Goal: Communication & Community: Answer question/provide support

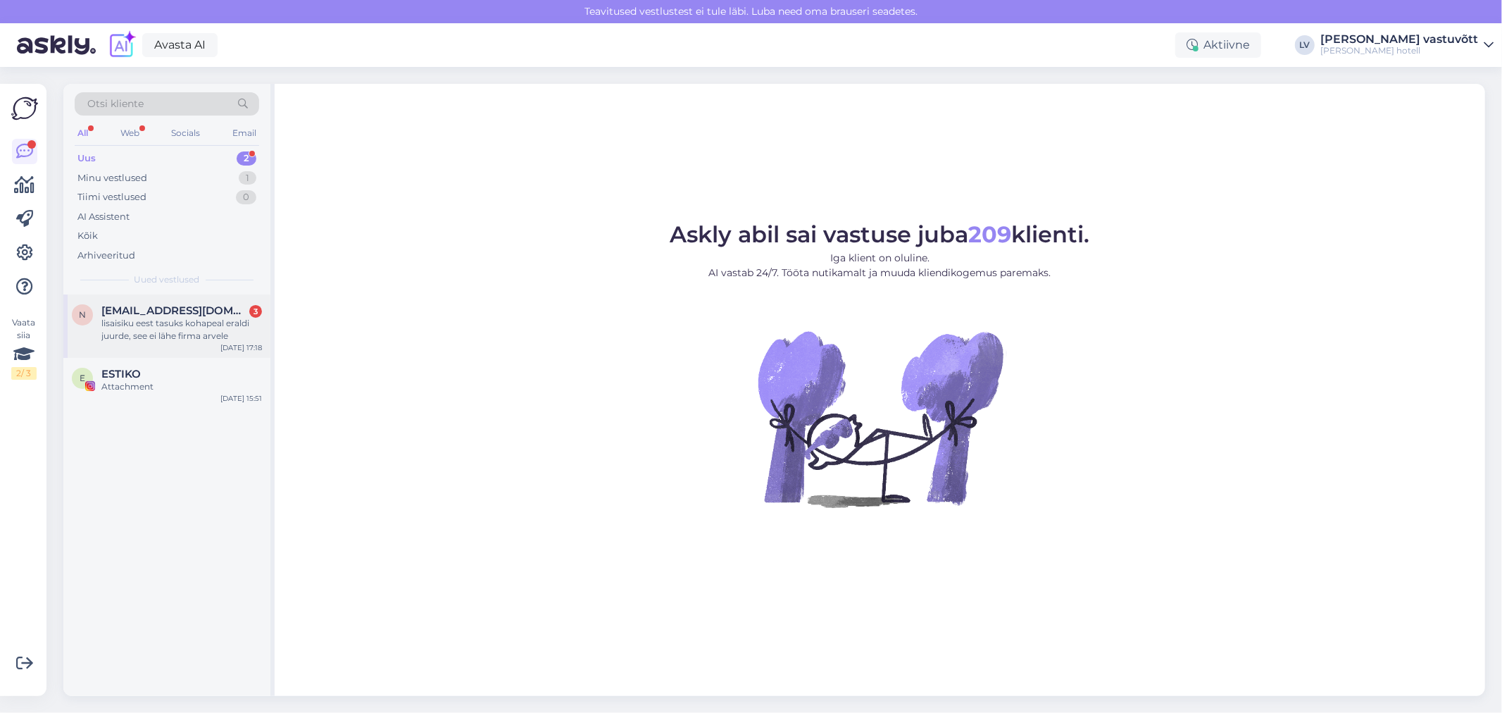
click at [88, 326] on div "n [EMAIL_ADDRESS][DOMAIN_NAME] 3 lisaisiku eest tasuks kohapeal eraldi juurde, …" at bounding box center [167, 323] width 190 height 38
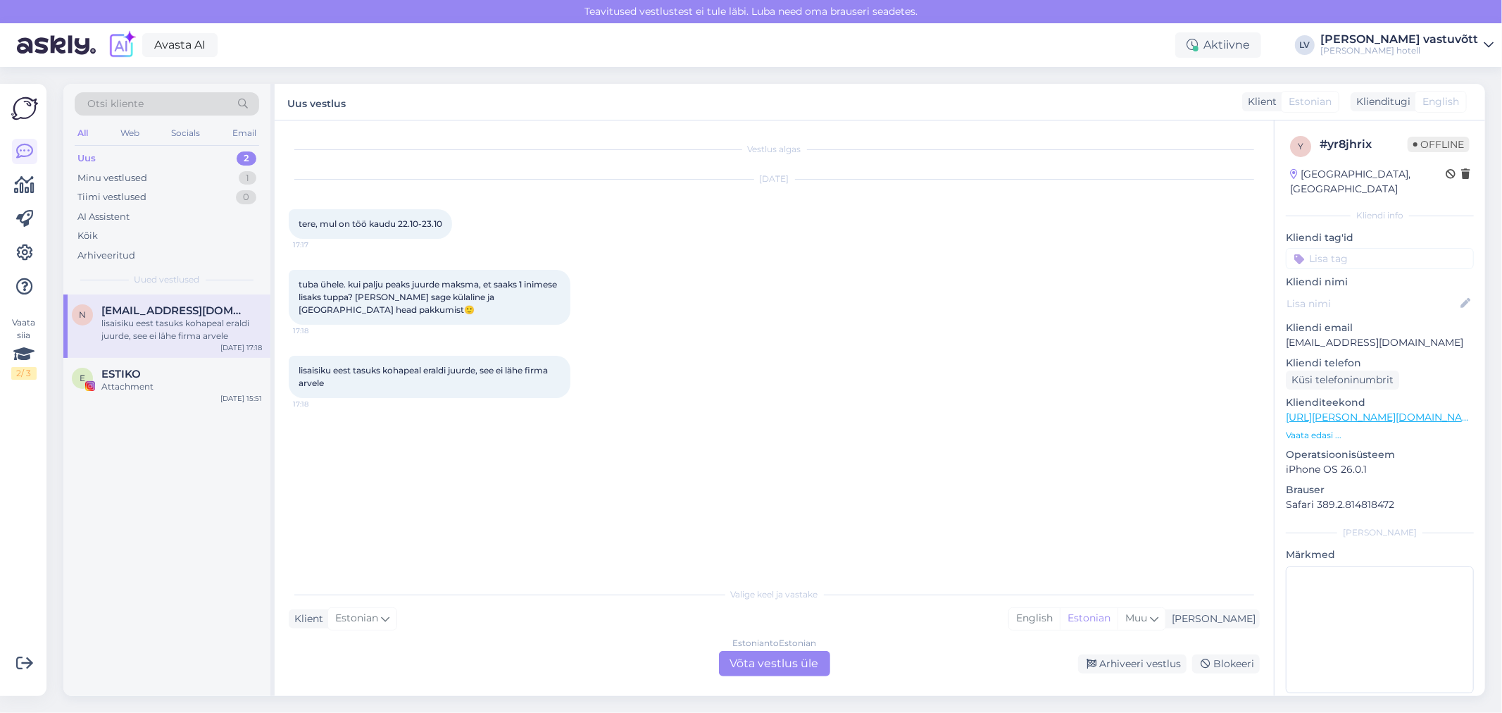
click at [748, 672] on div "Estonian to Estonian Võta vestlus üle" at bounding box center [774, 663] width 111 height 25
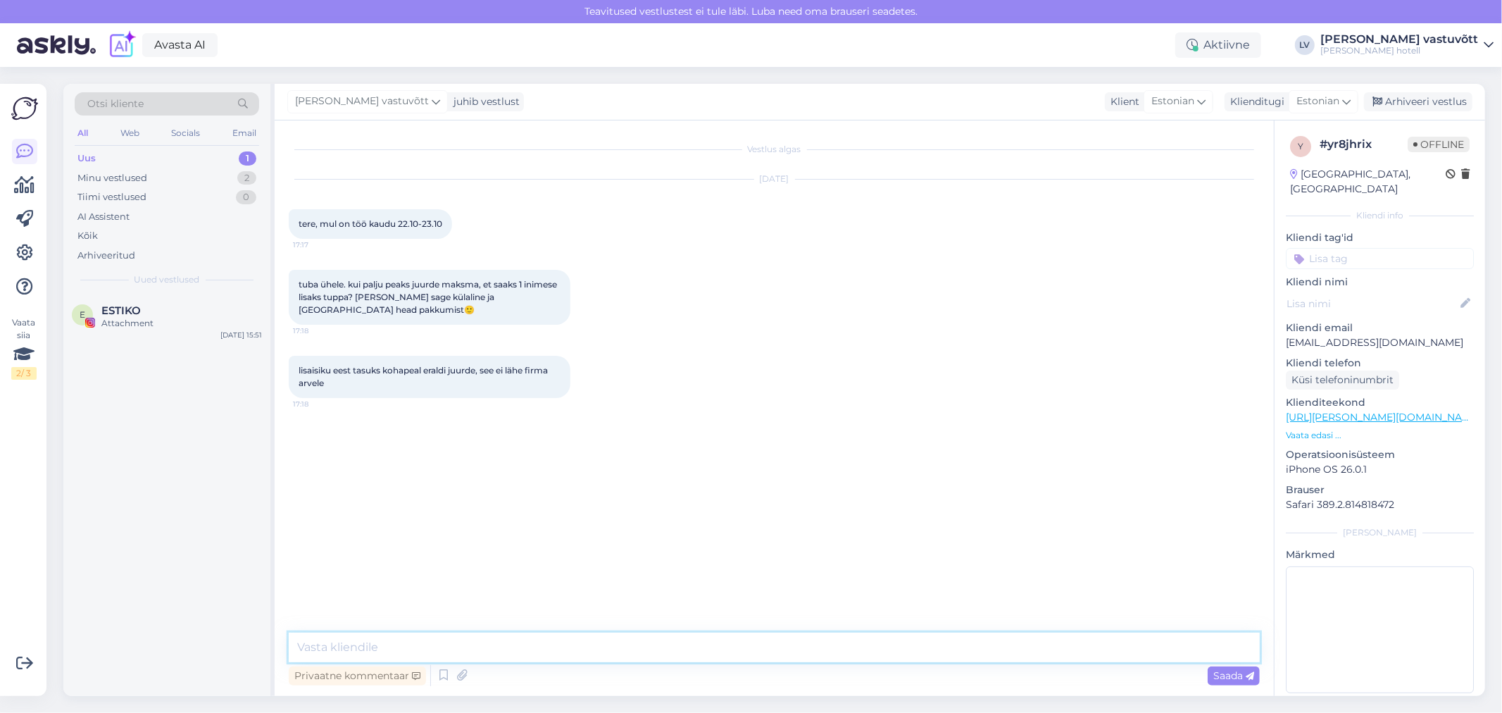
drag, startPoint x: 405, startPoint y: 649, endPoint x: 396, endPoint y: 649, distance: 9.2
click at [404, 649] on textarea at bounding box center [774, 647] width 971 height 30
click at [327, 601] on textarea "Tere Täname Teid kirja eest." at bounding box center [774, 621] width 971 height 82
click at [437, 625] on textarea "Tere, Nele Täname Teid kirja eest." at bounding box center [774, 621] width 971 height 82
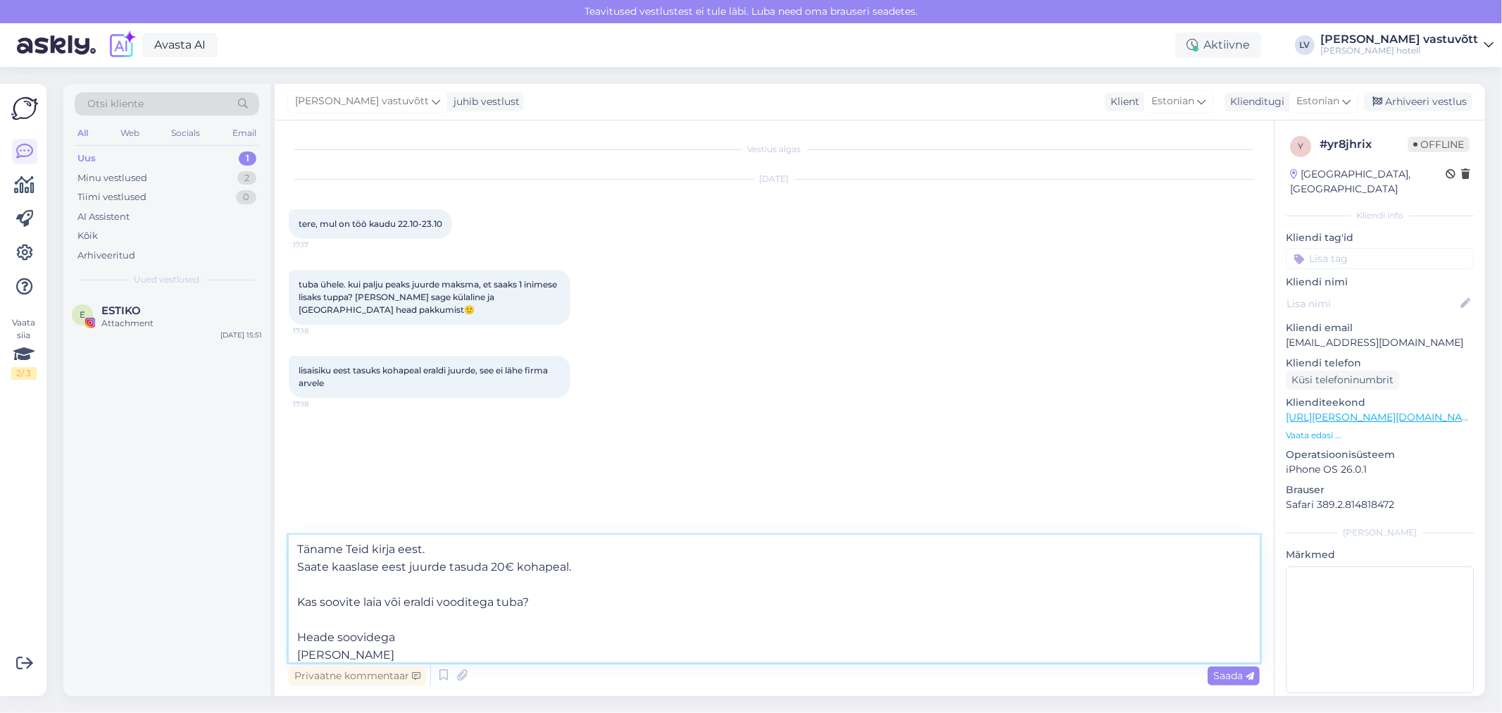
scroll to position [53, 0]
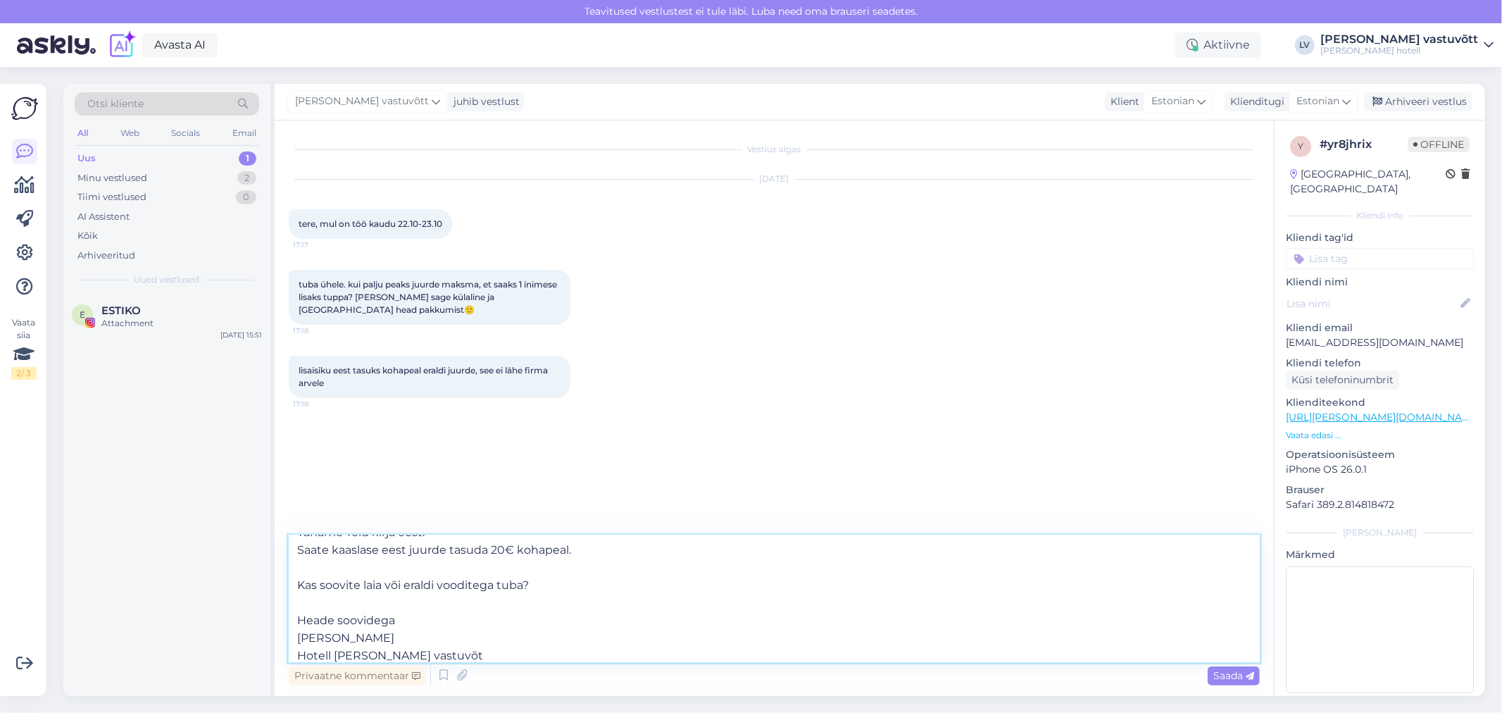
type textarea "Tere, Nele Täname Teid kirja eest. Saate kaaslase eest juurde tasuda 20€ kohape…"
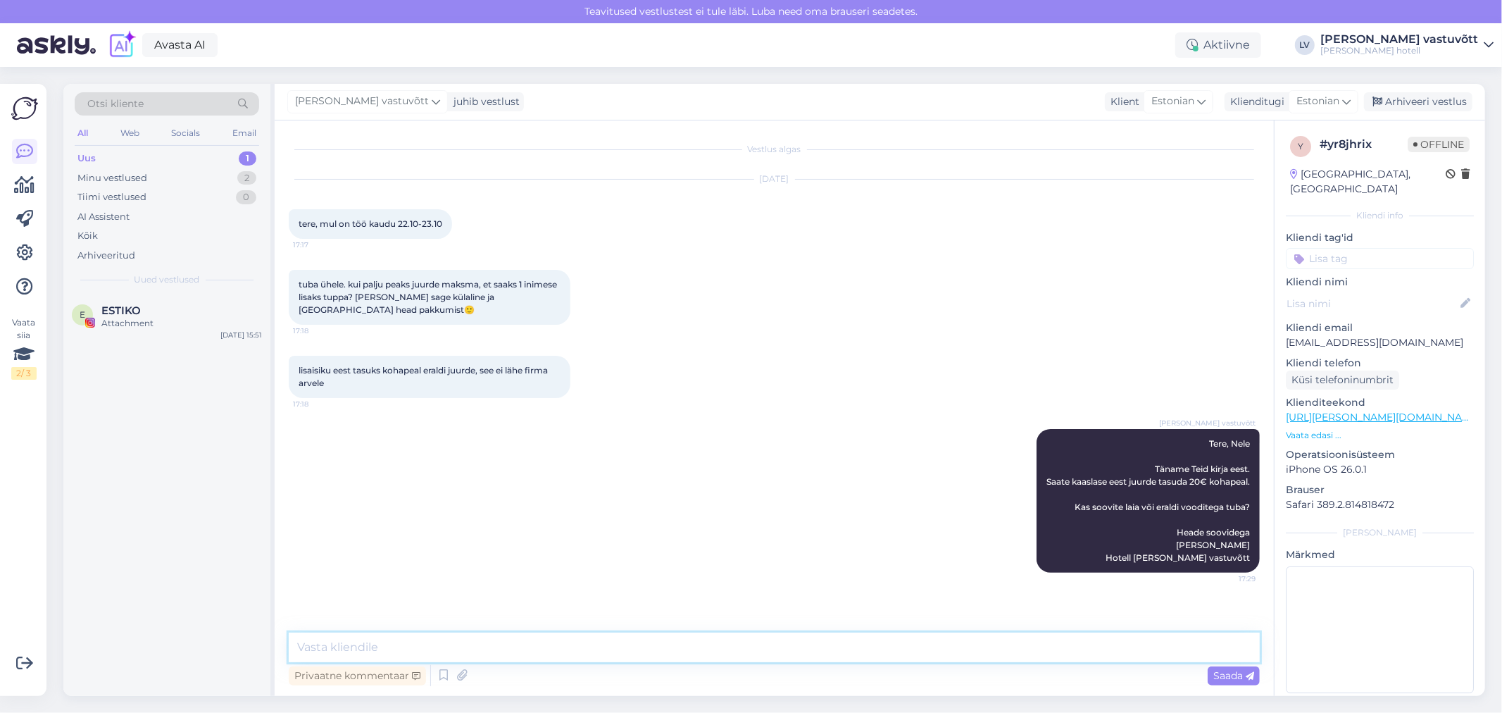
scroll to position [0, 0]
click at [136, 320] on div "Attachment" at bounding box center [181, 323] width 161 height 13
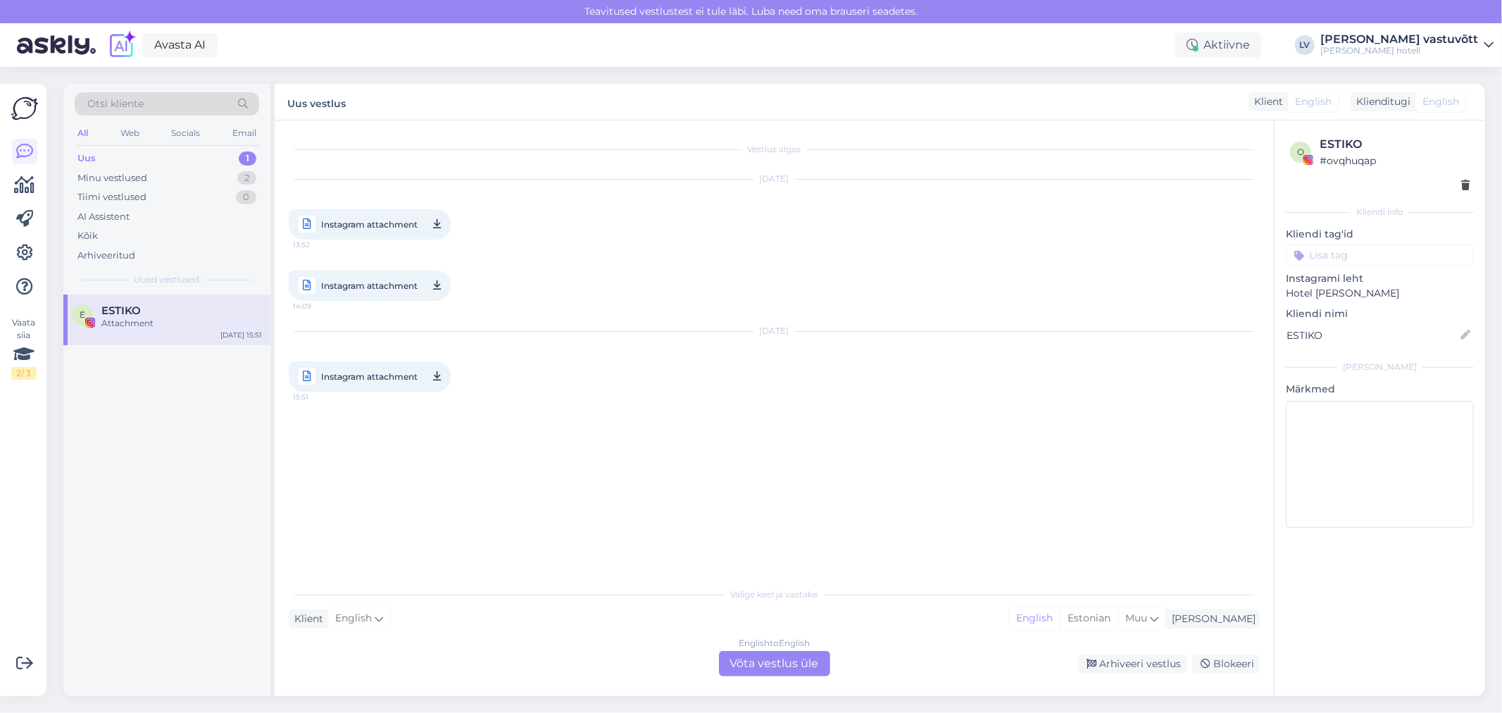
click at [783, 662] on div "English to English Võta vestlus üle" at bounding box center [774, 663] width 111 height 25
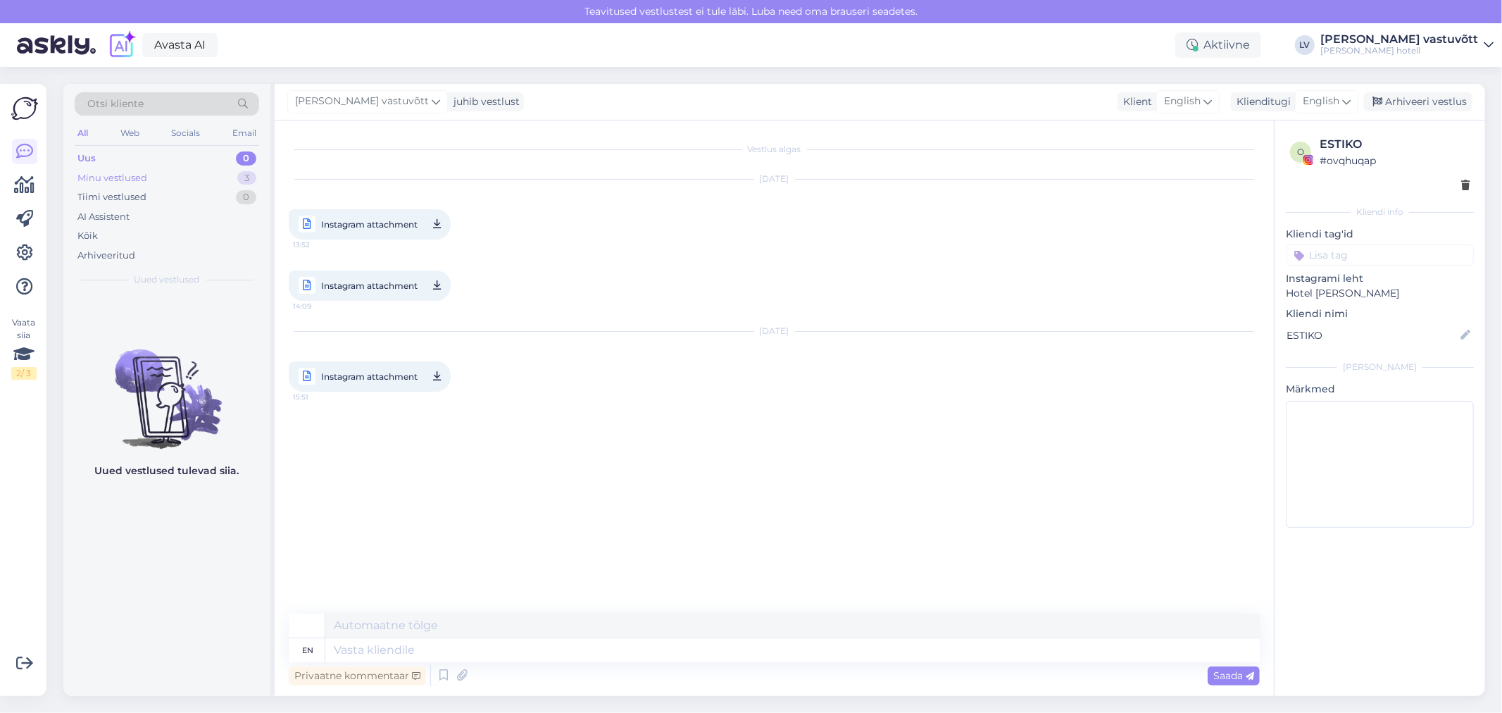
click at [165, 175] on div "Minu vestlused 3" at bounding box center [167, 178] width 185 height 20
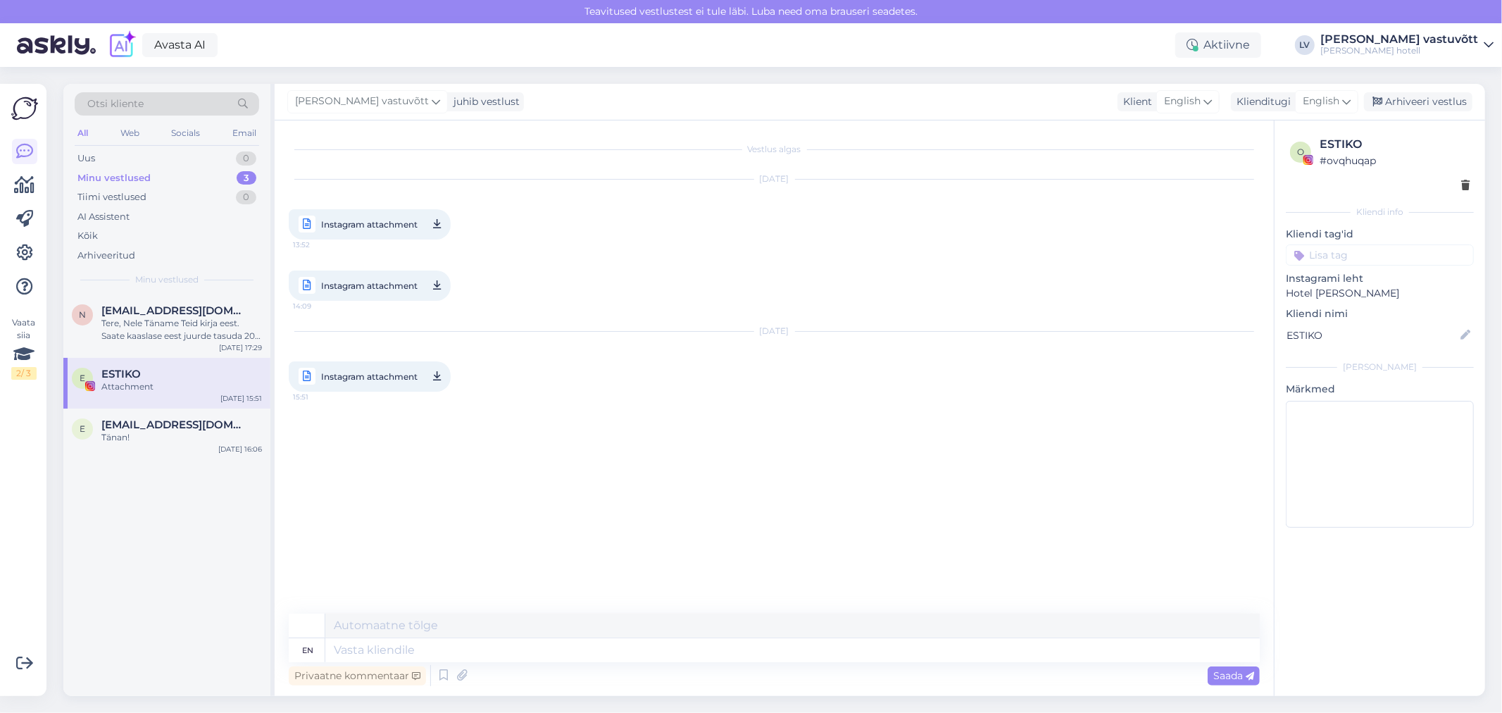
click at [142, 384] on div "Attachment" at bounding box center [181, 386] width 161 height 13
click at [1405, 103] on div "Arhiveeri vestlus" at bounding box center [1418, 101] width 108 height 19
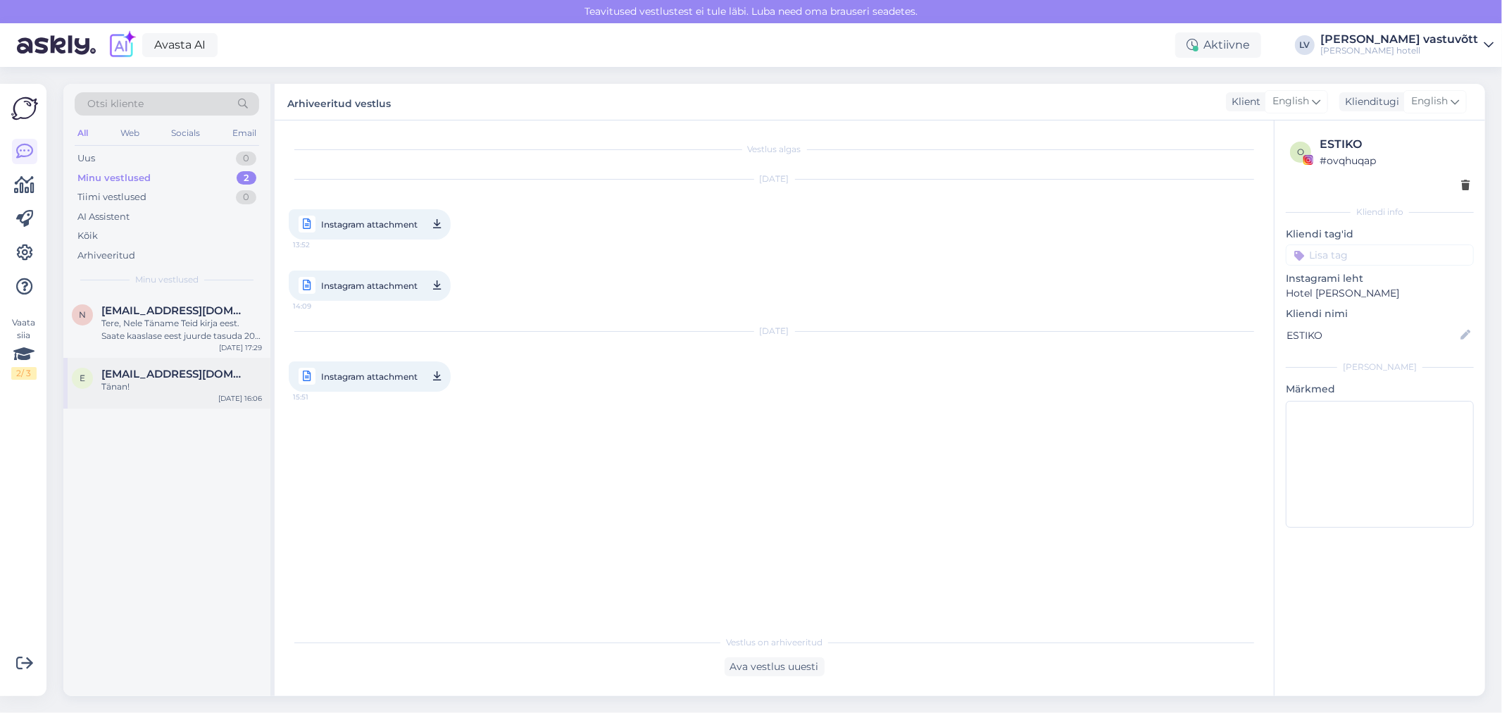
click at [127, 369] on span "[EMAIL_ADDRESS][DOMAIN_NAME]" at bounding box center [174, 374] width 146 height 13
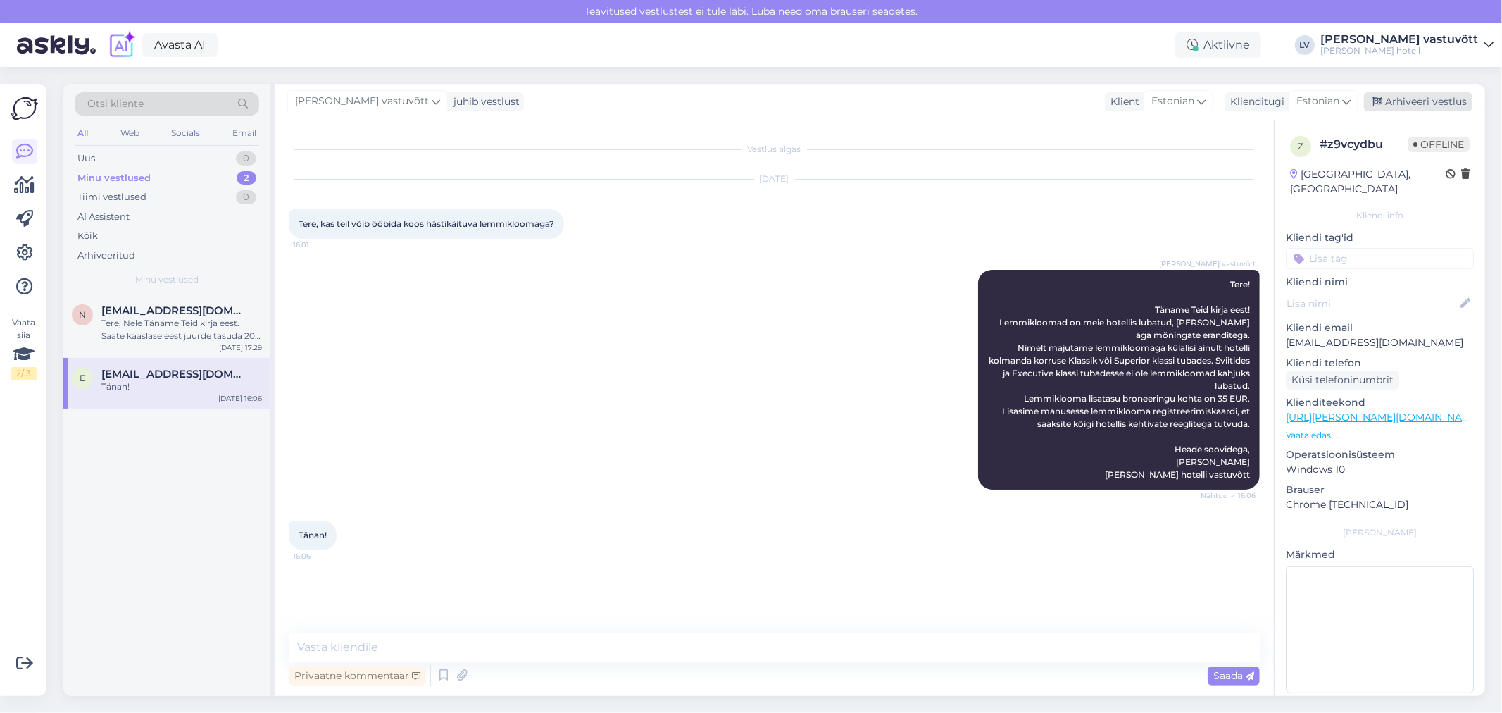
click at [1439, 96] on div "Arhiveeri vestlus" at bounding box center [1418, 101] width 108 height 19
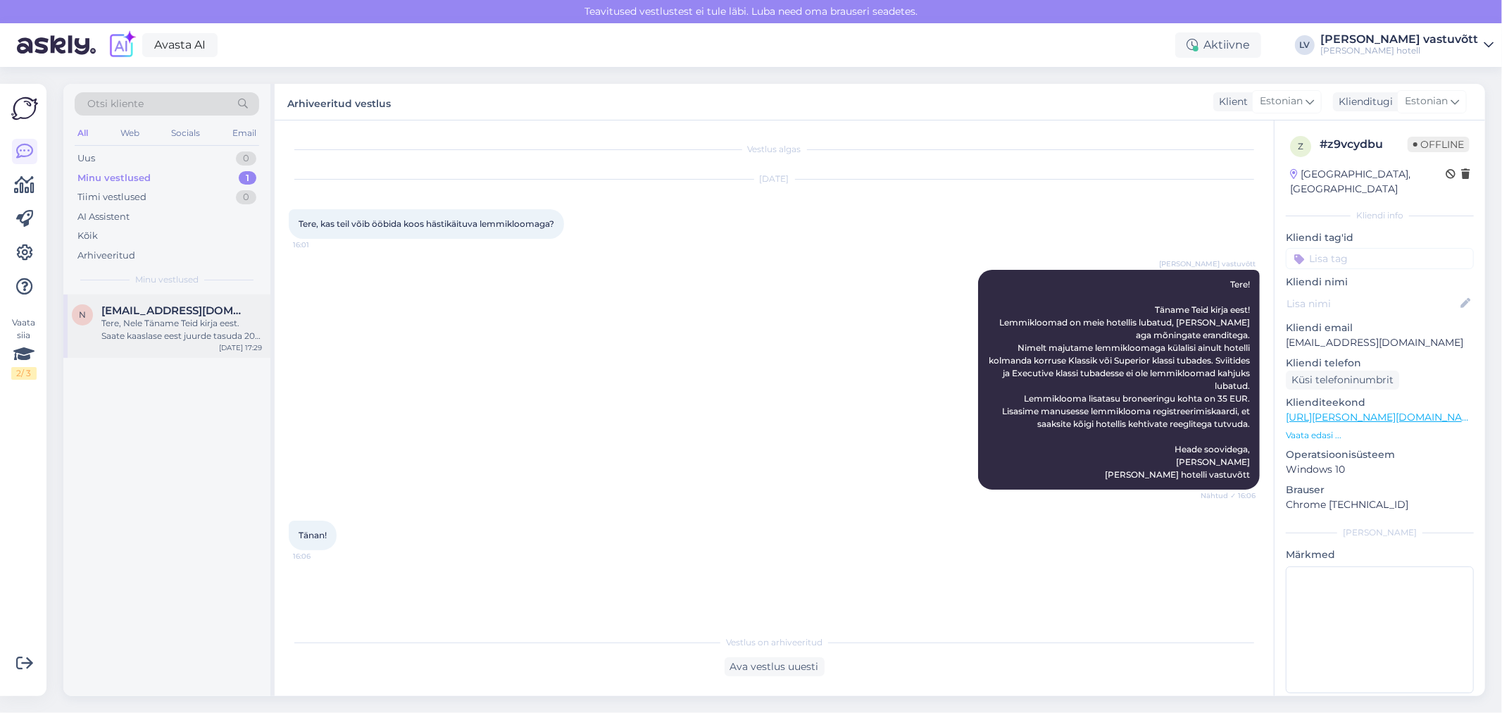
click at [163, 329] on div "Tere, Nele Täname Teid kirja eest. Saate kaaslase eest juurde tasuda 20€ kohape…" at bounding box center [181, 329] width 161 height 25
